Goal: Information Seeking & Learning: Learn about a topic

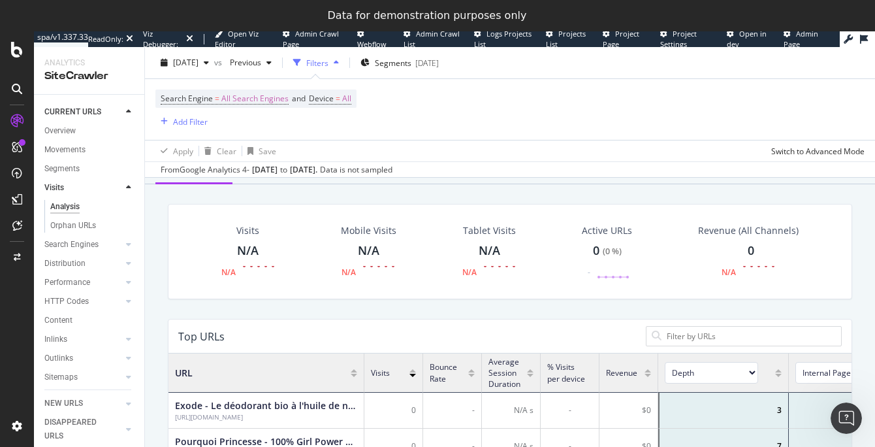
scroll to position [342, 0]
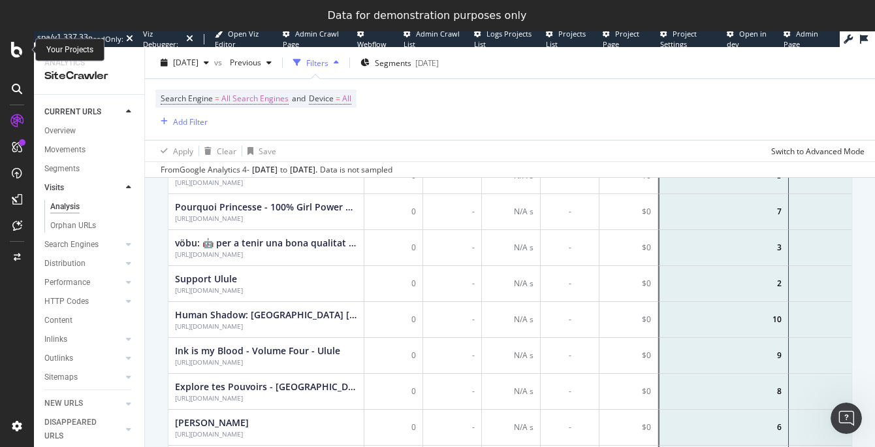
click at [22, 49] on icon at bounding box center [17, 50] width 12 height 16
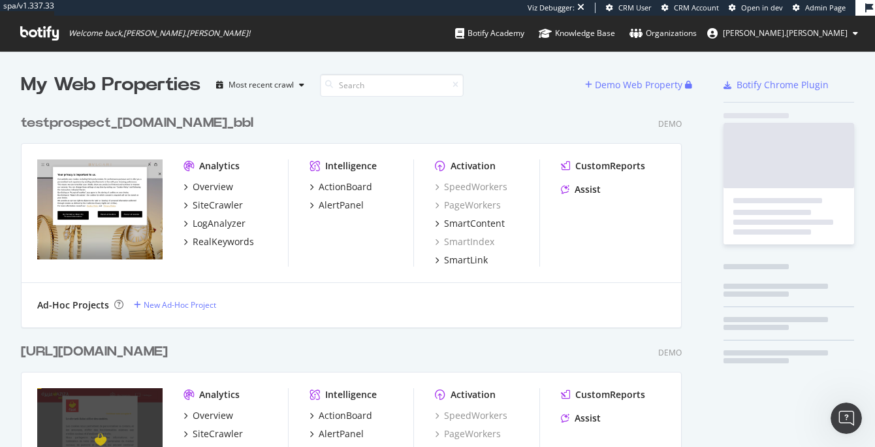
scroll to position [11052, 672]
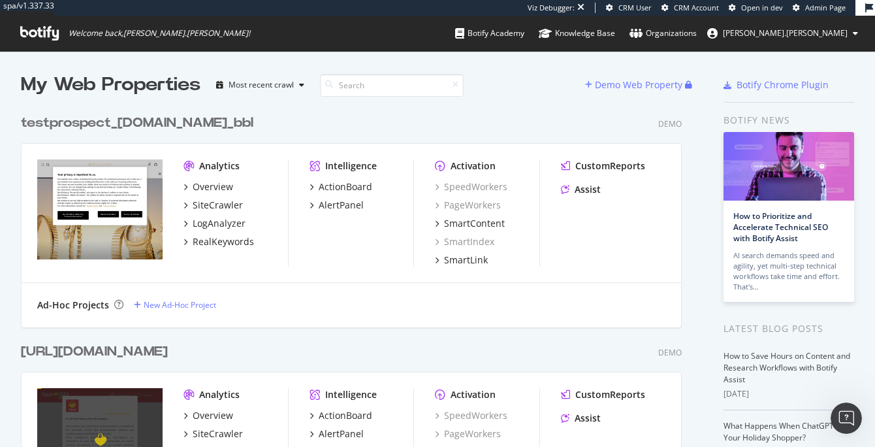
click at [76, 237] on img "grid" at bounding box center [99, 209] width 125 height 101
click at [204, 165] on div "Analytics" at bounding box center [219, 165] width 40 height 13
click at [128, 118] on div "testprospect_bulgari.com_bbl" at bounding box center [137, 123] width 233 height 19
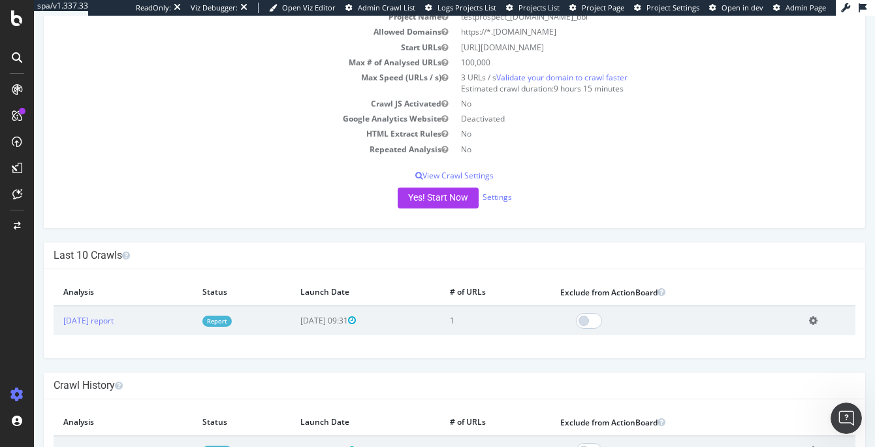
scroll to position [167, 0]
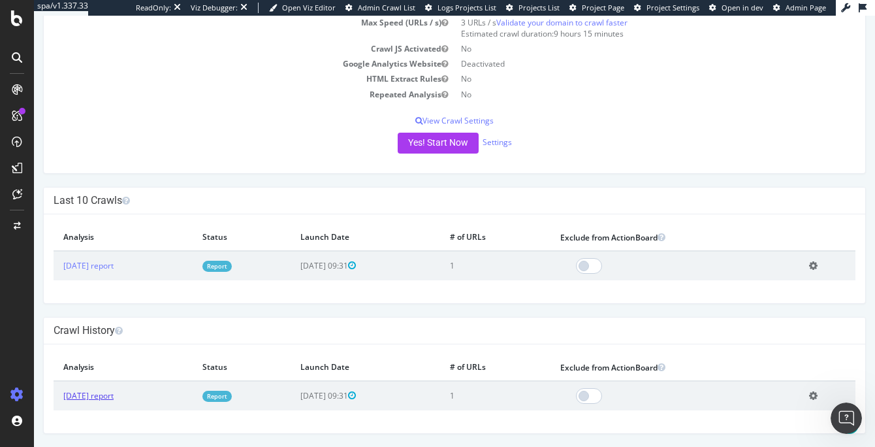
click at [114, 398] on link "2025 Sep. 18th report" at bounding box center [88, 395] width 50 height 11
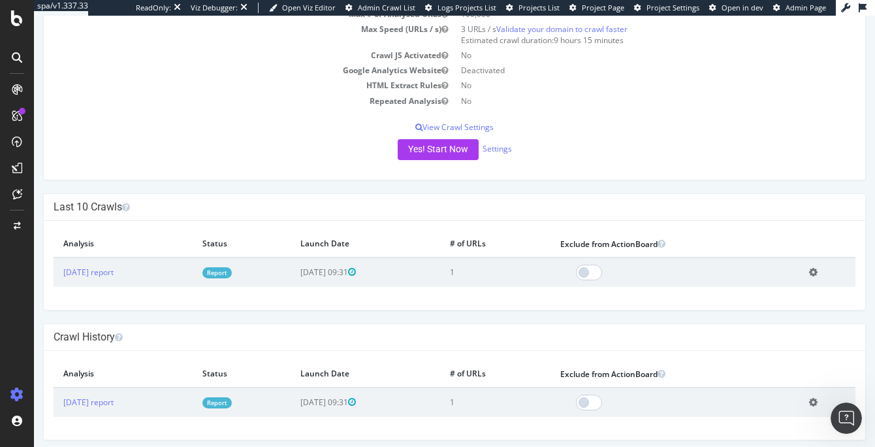
scroll to position [167, 0]
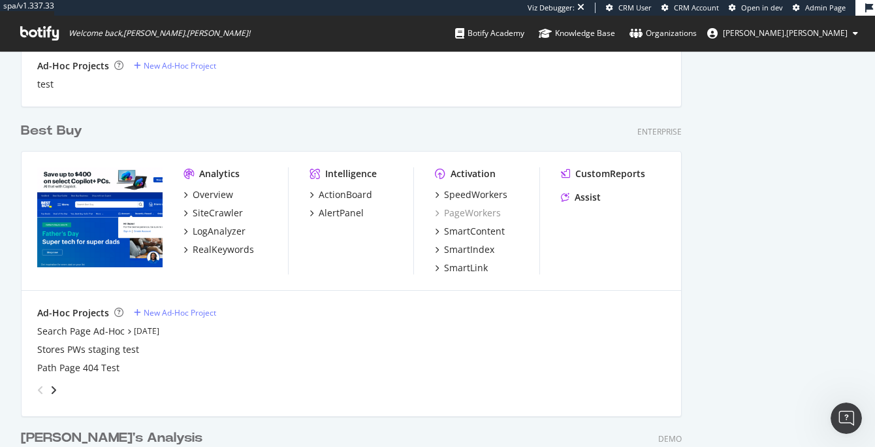
click at [48, 129] on div "Best Buy" at bounding box center [51, 130] width 61 height 19
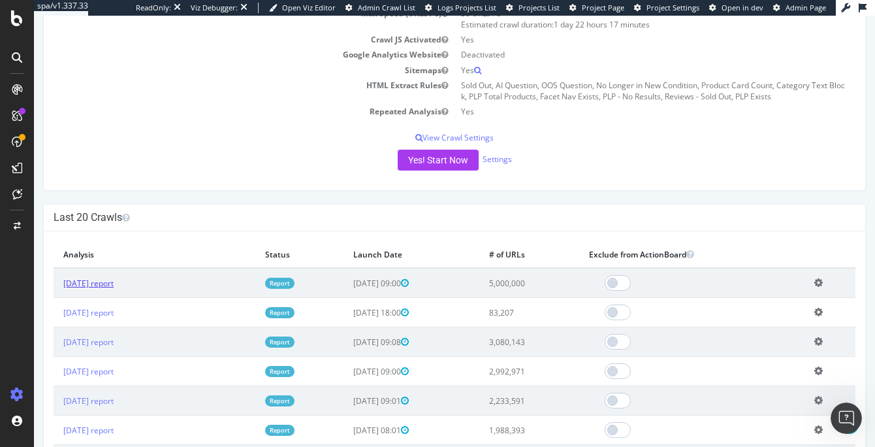
click at [114, 288] on link "2025 Sep. 9th report" at bounding box center [88, 283] width 50 height 11
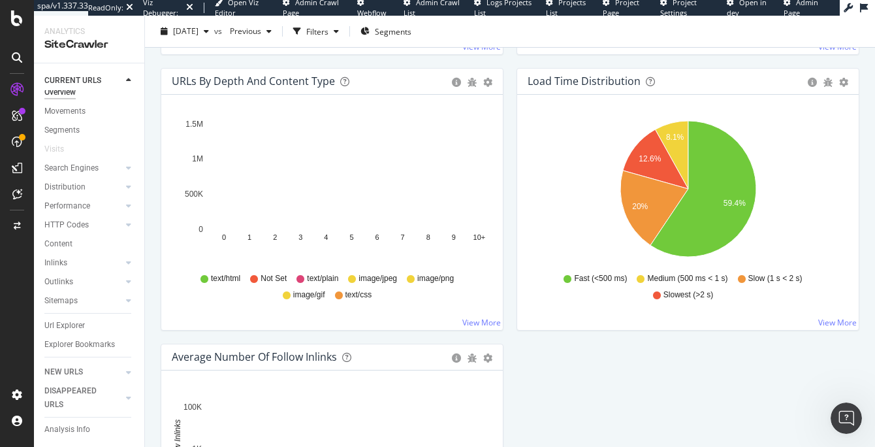
scroll to position [928, 0]
